Goal: Task Accomplishment & Management: Complete application form

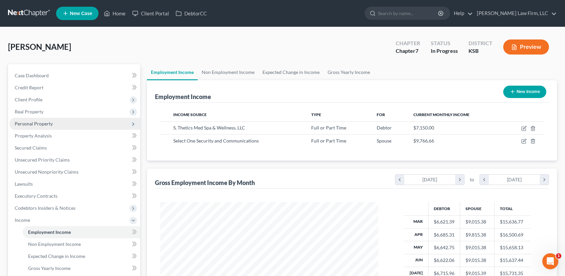
scroll to position [119, 231]
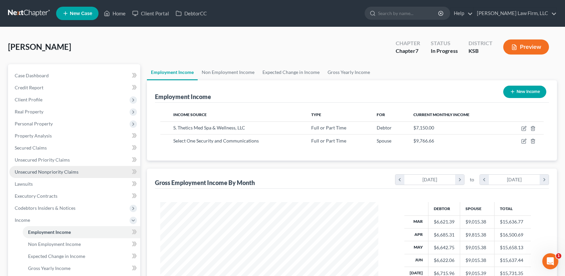
click at [52, 171] on span "Unsecured Nonpriority Claims" at bounding box center [47, 172] width 64 height 6
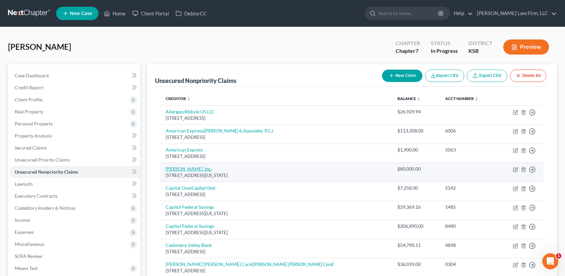
click at [185, 166] on link "[PERSON_NAME], Inc." at bounding box center [189, 169] width 46 height 6
select select "17"
select select "14"
select select "3"
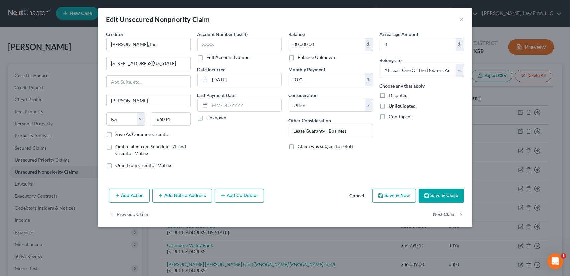
click at [238, 194] on button "Add Co-Debtor" at bounding box center [239, 195] width 49 height 14
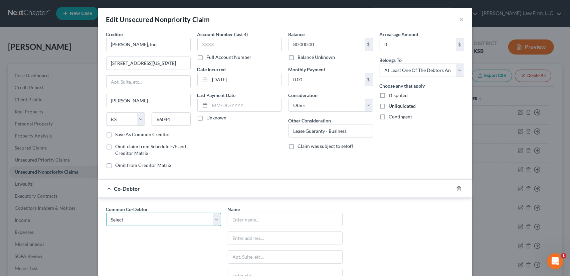
click at [210, 219] on select "Select S. Thetics Med Spa & Wellbeing, LLC S. Ascetics MedSpa & Wellbeing" at bounding box center [163, 218] width 115 height 13
select select "0"
click at [106, 212] on select "Select S. Thetics Med Spa & Wellbeing, LLC S. Ascetics MedSpa & Wellbeing" at bounding box center [163, 218] width 115 height 13
type input "S. Thetics Med Spa & Wellbeing, LLC"
type input "[STREET_ADDRESS]"
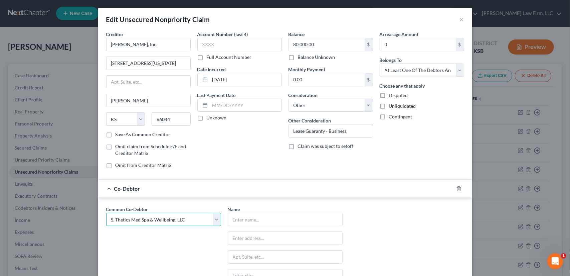
type input "[PERSON_NAME]"
select select "17"
type input "66047"
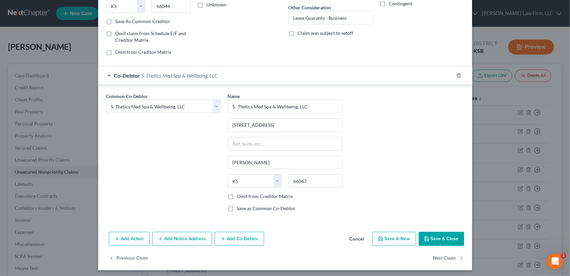
click at [442, 236] on button "Save & Close" at bounding box center [441, 238] width 45 height 14
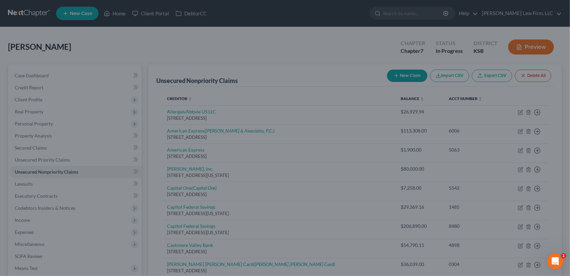
scroll to position [0, 0]
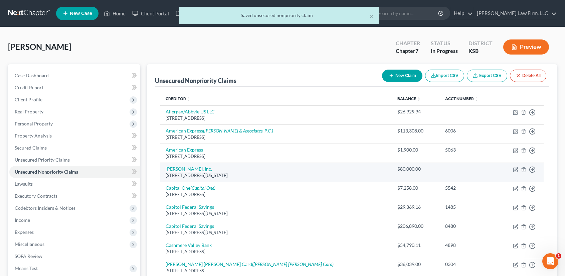
click at [180, 170] on link "[PERSON_NAME], Inc." at bounding box center [189, 169] width 46 height 6
select select "17"
select select "14"
select select "3"
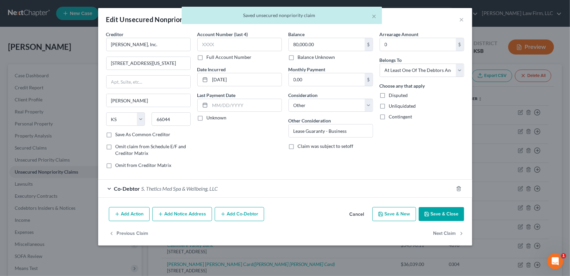
click at [180, 214] on button "Add Notice Address" at bounding box center [182, 214] width 60 height 14
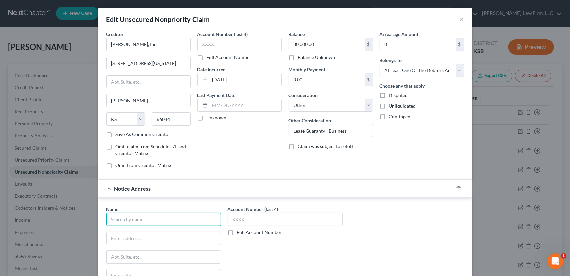
click at [148, 219] on input "text" at bounding box center [163, 218] width 115 height 13
type input "[PERSON_NAME], Esq."
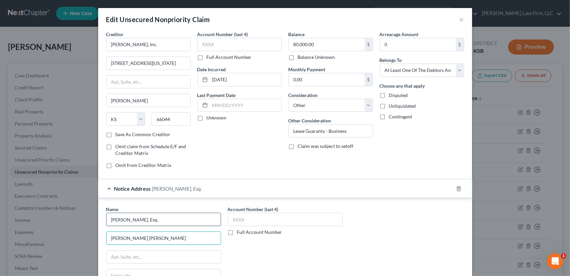
type input "[PERSON_NAME] [PERSON_NAME]"
type input "[STREET_ADDRESS][US_STATE]"
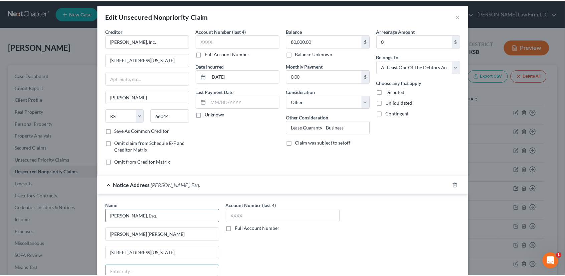
scroll to position [119, 0]
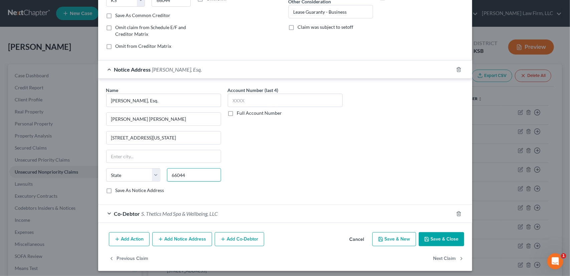
type input "66044"
click at [435, 234] on button "Save & Close" at bounding box center [441, 239] width 45 height 14
type input "[PERSON_NAME]"
select select "17"
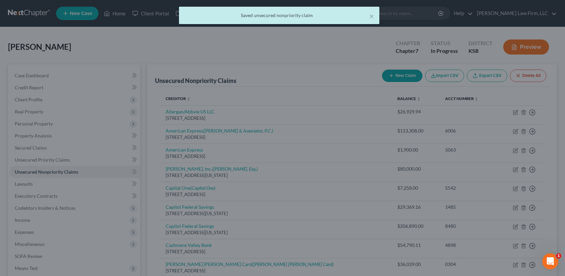
scroll to position [0, 0]
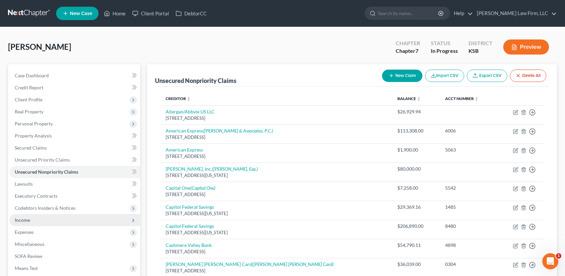
click at [35, 222] on span "Income" at bounding box center [74, 220] width 131 height 12
drag, startPoint x: 60, startPoint y: 227, endPoint x: 89, endPoint y: 222, distance: 29.0
click at [60, 227] on link "Employment Income" at bounding box center [82, 232] width 118 height 12
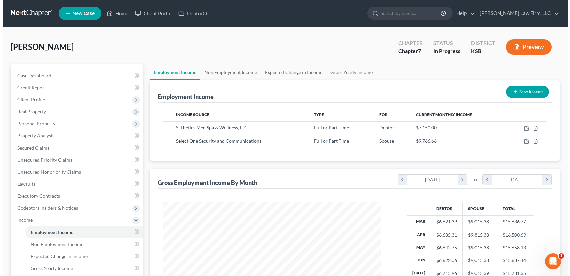
scroll to position [119, 231]
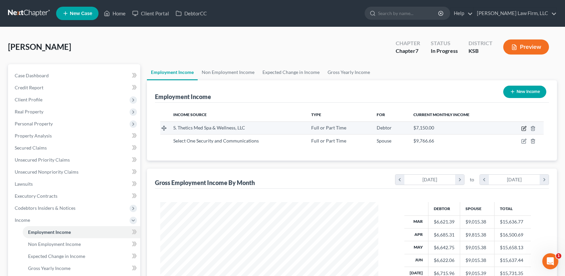
click at [523, 126] on icon "button" at bounding box center [523, 128] width 5 height 5
select select "0"
select select "17"
select select "2"
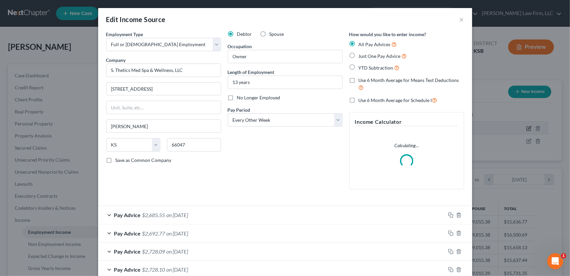
scroll to position [119, 233]
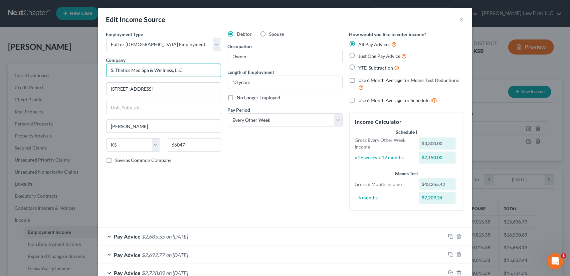
click at [169, 69] on input "S. Thetics Med Spa & Wellness, LLC" at bounding box center [163, 69] width 115 height 13
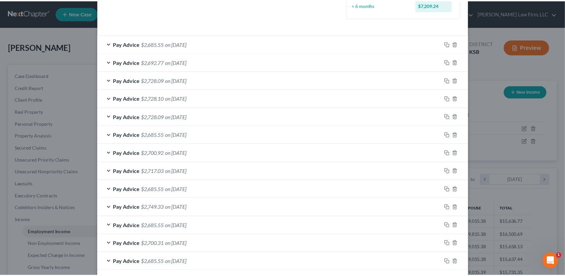
scroll to position [258, 0]
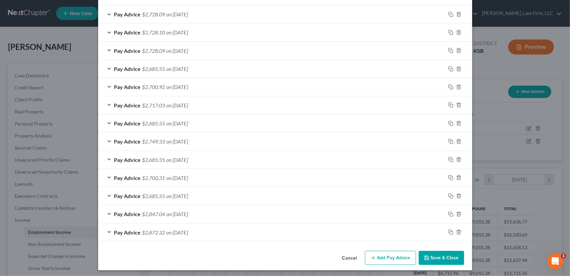
type input "S. Thetics Med Spa & Wellbeing, LLC"
click at [433, 256] on button "Save & Close" at bounding box center [441, 258] width 45 height 14
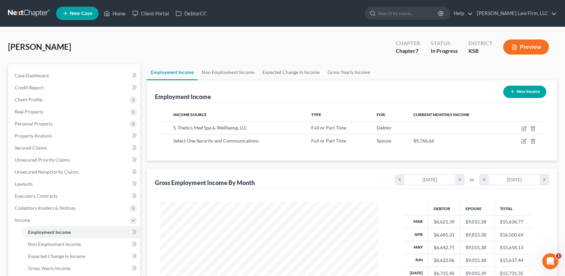
scroll to position [139, 0]
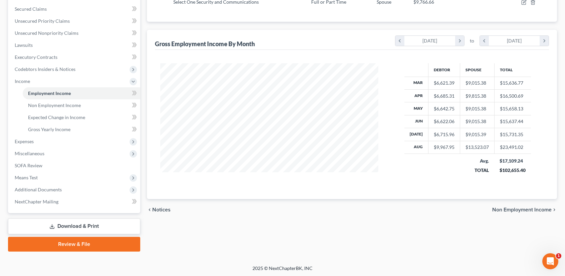
click at [105, 230] on link "Download & Print" at bounding box center [74, 226] width 132 height 16
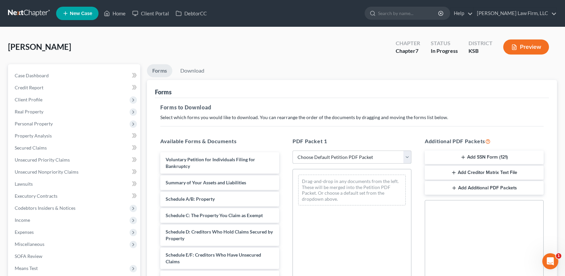
click at [406, 160] on select "Choose Default Petition PDF Packet Complete Bankruptcy Petition (all forms and …" at bounding box center [352, 156] width 119 height 13
select select "0"
click at [293, 150] on select "Choose Default Petition PDF Packet Complete Bankruptcy Petition (all forms and …" at bounding box center [352, 156] width 119 height 13
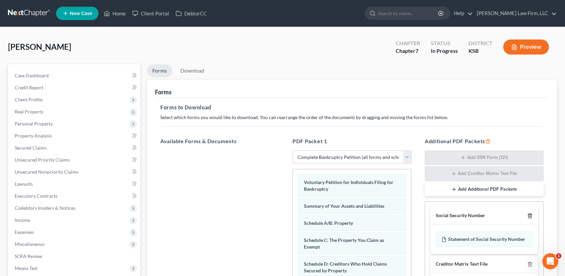
click at [530, 213] on icon "button" at bounding box center [529, 215] width 5 height 5
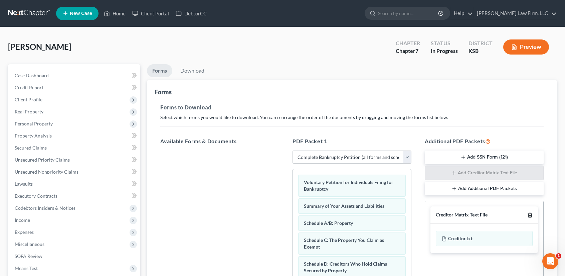
click at [530, 214] on icon "button" at bounding box center [529, 214] width 5 height 5
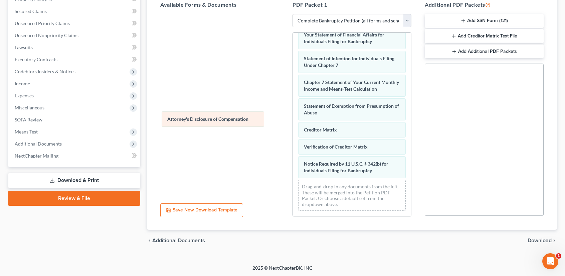
scroll to position [240, 0]
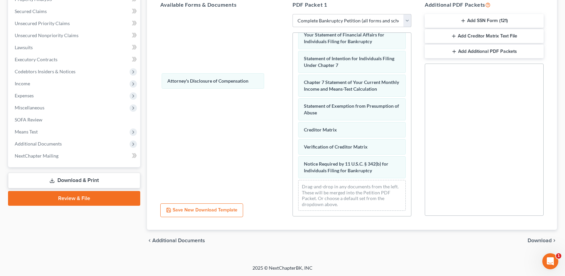
drag, startPoint x: 339, startPoint y: 170, endPoint x: 198, endPoint y: 88, distance: 163.0
click at [293, 80] on div "Attorney's Disclosure of Compensation Voluntary Petition for Individuals Filing…" at bounding box center [352, 5] width 118 height 422
click at [540, 238] on span "Download" at bounding box center [540, 239] width 24 height 5
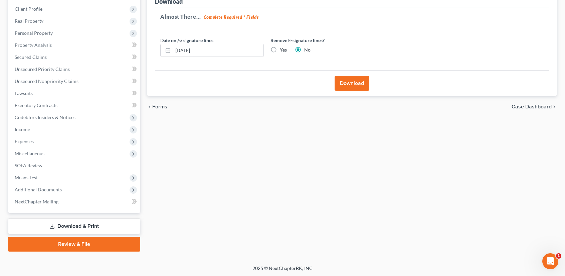
click at [280, 46] on label "Yes" at bounding box center [283, 49] width 7 height 7
click at [283, 46] on input "Yes" at bounding box center [285, 48] width 4 height 4
radio input "true"
radio input "false"
click at [351, 80] on button "Download" at bounding box center [352, 83] width 35 height 15
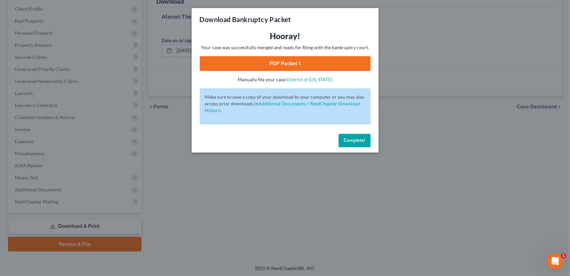
click at [303, 63] on link "PDF Packet 1" at bounding box center [285, 63] width 171 height 15
drag, startPoint x: 355, startPoint y: 140, endPoint x: 348, endPoint y: 136, distance: 7.8
click at [355, 140] on span "Complete!" at bounding box center [354, 140] width 21 height 6
